Goal: Find specific page/section: Find specific page/section

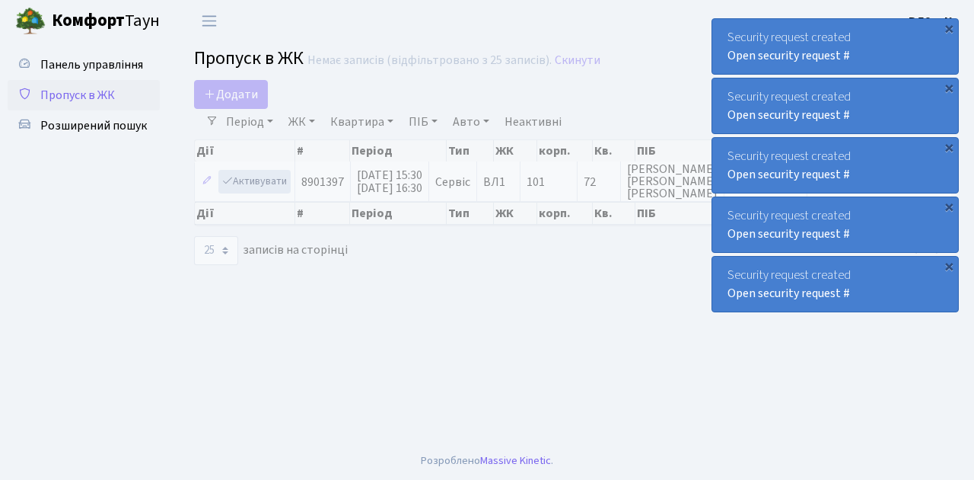
select select "25"
click at [566, 289] on main "Admin Пропуск в ЖК Список Пропуск в ЖК Немає записів (відфільтровано з 25 запис…" at bounding box center [572, 242] width 803 height 400
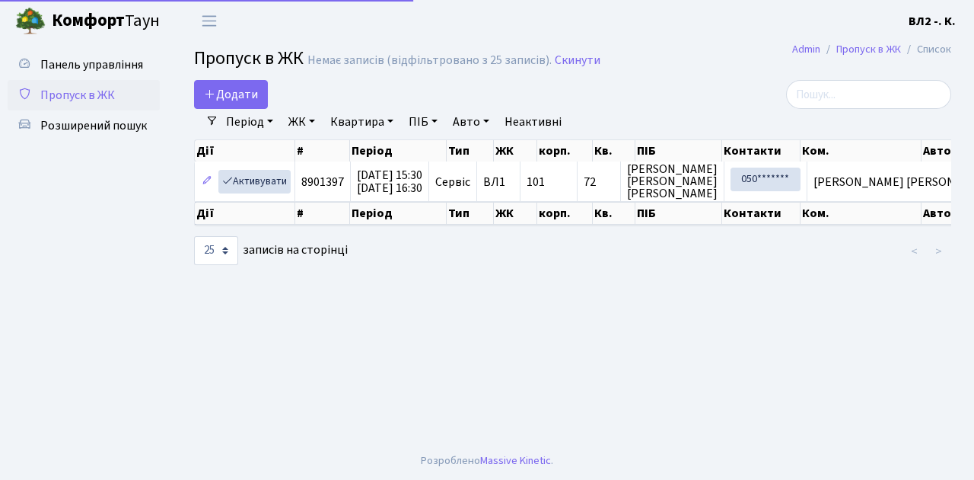
select select "25"
